Goal: Check status: Check status

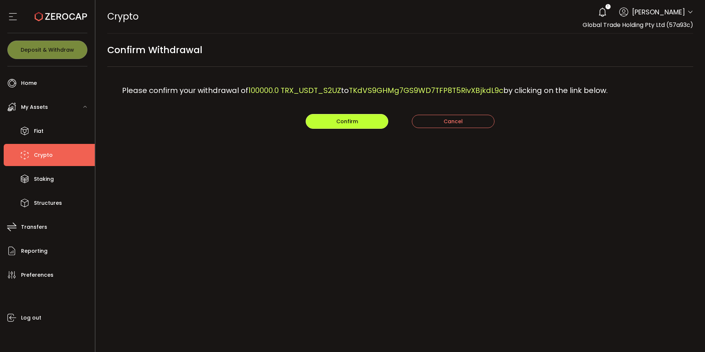
click at [360, 120] on button "Confirm" at bounding box center [347, 121] width 83 height 15
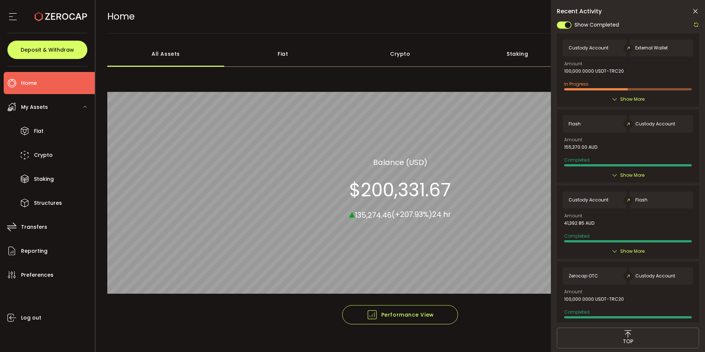
click at [695, 22] on icon at bounding box center [696, 25] width 6 height 6
click at [695, 8] on icon at bounding box center [695, 11] width 7 height 7
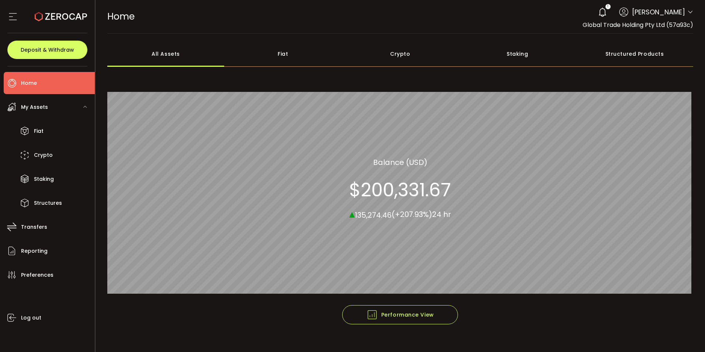
click at [16, 80] on icon at bounding box center [11, 82] width 11 height 11
click at [42, 153] on span "Crypto" at bounding box center [43, 155] width 19 height 11
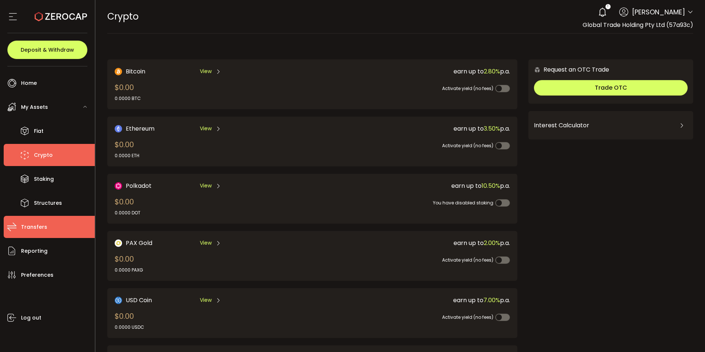
click at [48, 230] on li "Transfers" at bounding box center [49, 227] width 91 height 22
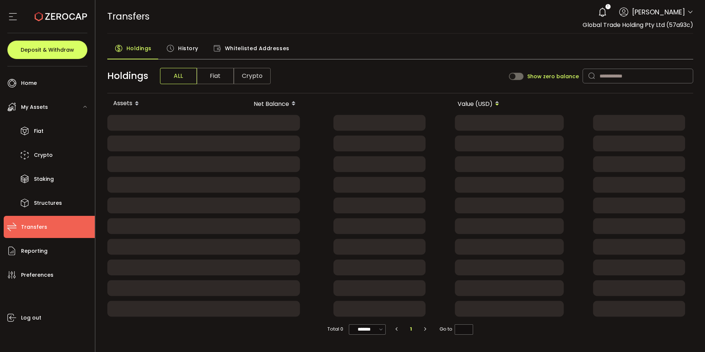
click at [188, 50] on span "History" at bounding box center [188, 48] width 20 height 15
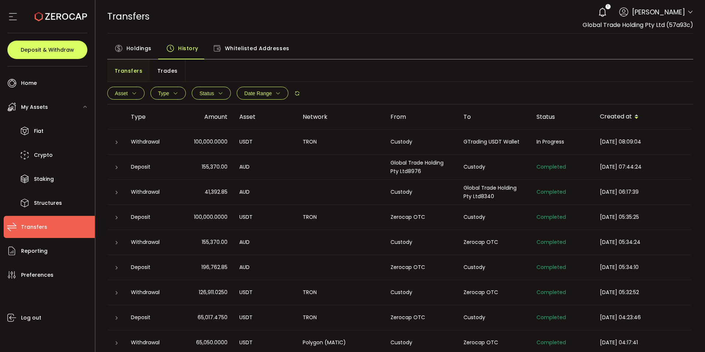
click at [117, 145] on div at bounding box center [116, 141] width 6 height 7
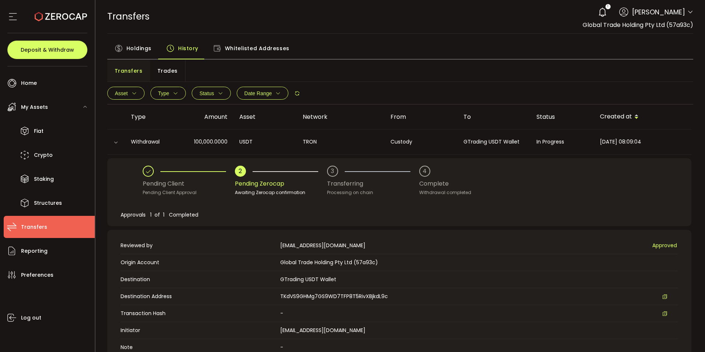
click at [117, 145] on div at bounding box center [115, 142] width 7 height 6
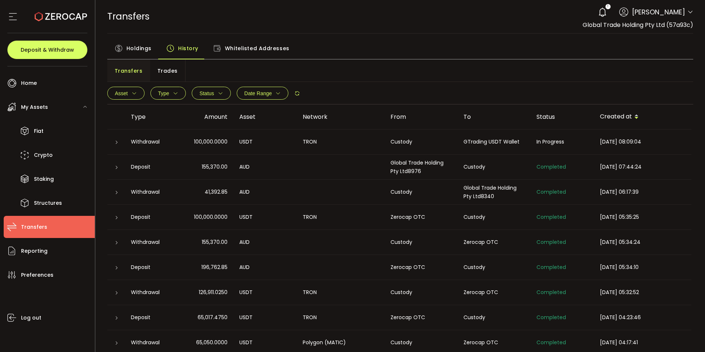
click at [395, 22] on div "TRANSFERS Buy Power $0.00 USD Transfers Transfers Your verification is pending …" at bounding box center [400, 16] width 586 height 33
click at [118, 139] on div at bounding box center [116, 141] width 6 height 7
